Goal: Navigation & Orientation: Find specific page/section

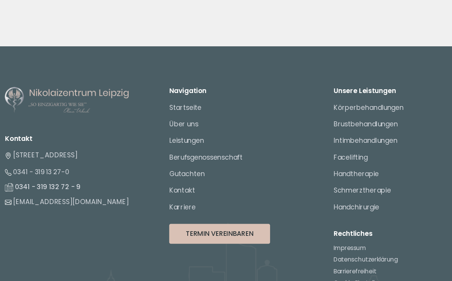
scroll to position [2973, 0]
click at [176, 121] on link "Über uns" at bounding box center [172, 125] width 27 height 9
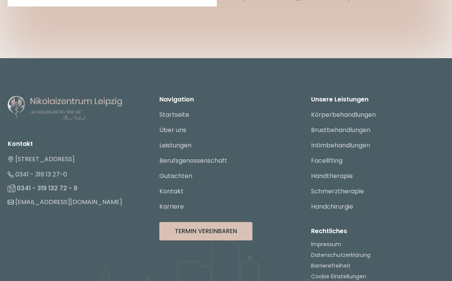
scroll to position [4090, 0]
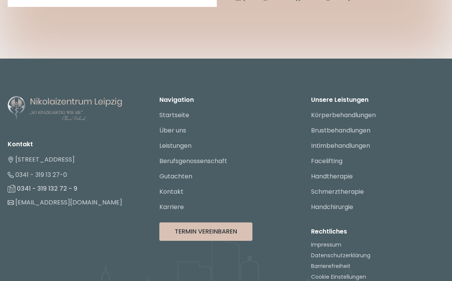
click at [207, 157] on link "Berufsgenossenschaft" at bounding box center [193, 161] width 68 height 9
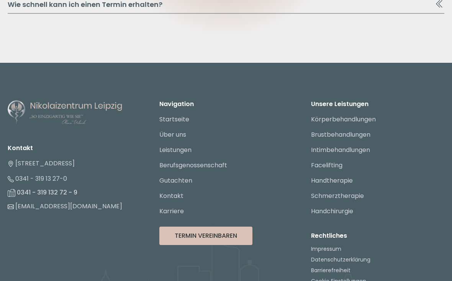
scroll to position [4438, 0]
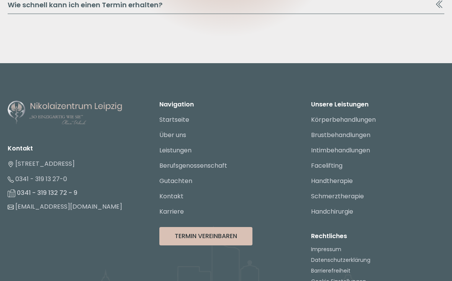
click at [345, 207] on link "Handchirurgie" at bounding box center [332, 211] width 42 height 9
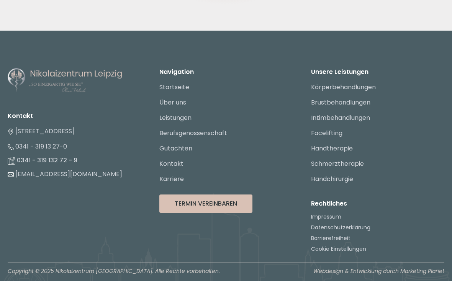
scroll to position [1770, 0]
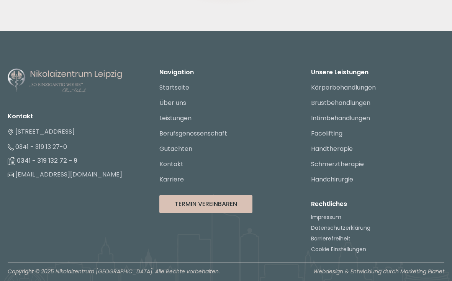
click at [375, 187] on li "Handchirurgie" at bounding box center [377, 179] width 133 height 15
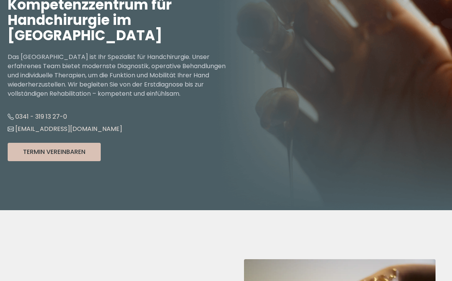
scroll to position [0, 0]
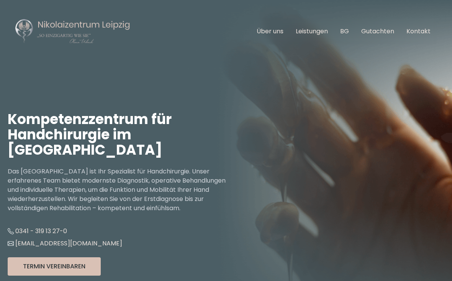
click at [359, 211] on div "Kompetenzzentrum für Handchirurgie im Nikolaizentrum Leipzig Das Nikolaizentrum…" at bounding box center [226, 194] width 452 height 262
